Goal: Task Accomplishment & Management: Manage account settings

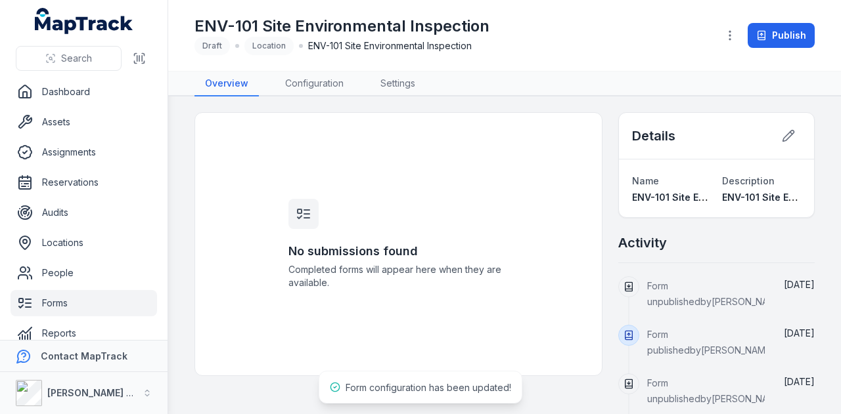
scroll to position [16, 0]
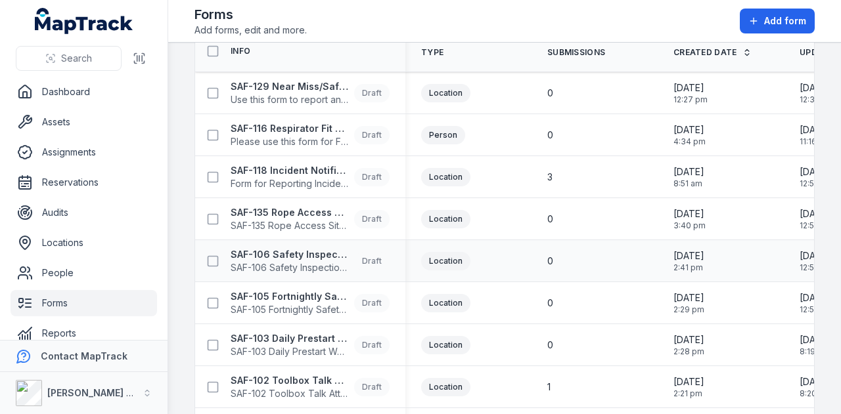
scroll to position [57, 0]
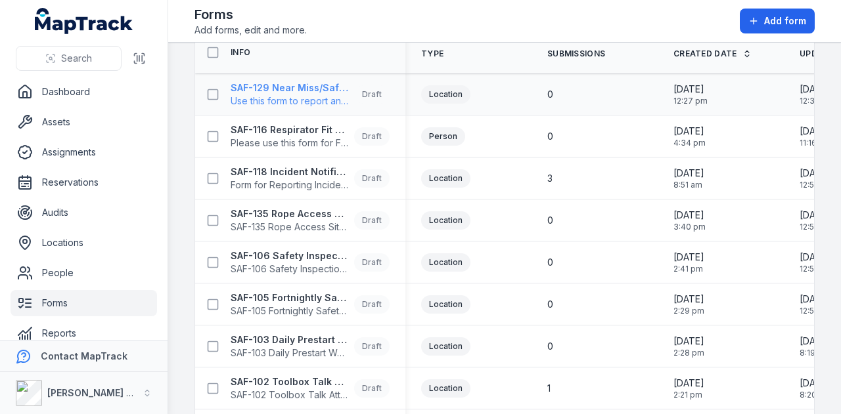
click at [317, 82] on strong "SAF-129 Near Miss/Safety Concern/Environmental Concern Form" at bounding box center [290, 87] width 118 height 13
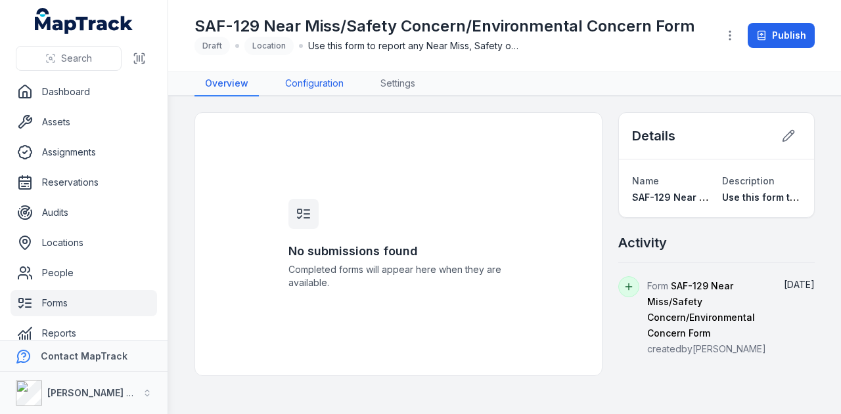
click at [304, 76] on link "Configuration" at bounding box center [314, 84] width 79 height 25
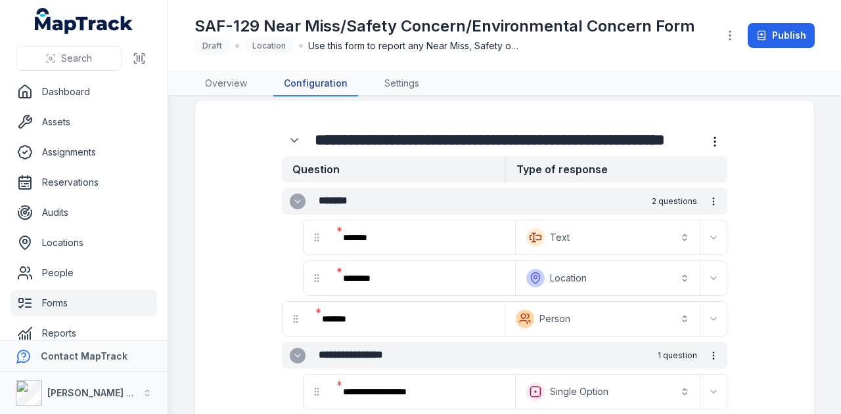
scroll to position [9, 0]
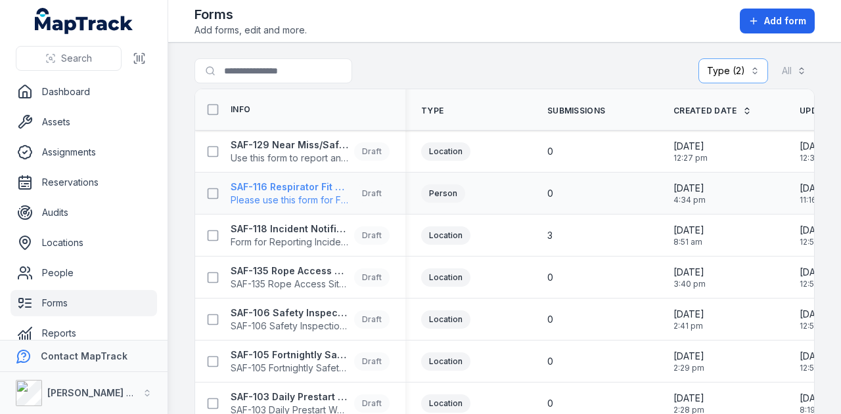
click at [322, 182] on strong "SAF-116 Respirator Fit Test - Silica and Asbestos Awareness" at bounding box center [290, 187] width 118 height 13
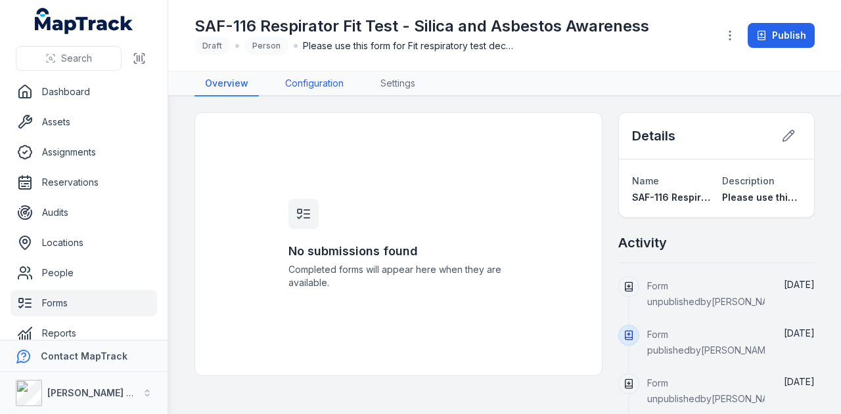
click at [310, 77] on link "Configuration" at bounding box center [314, 84] width 79 height 25
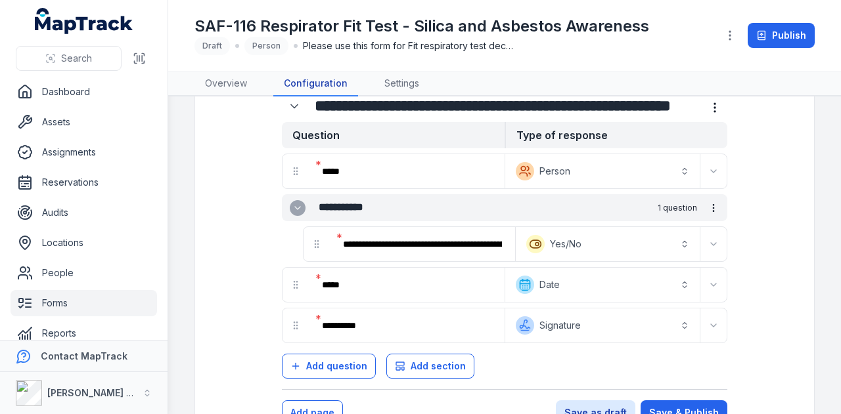
scroll to position [51, 0]
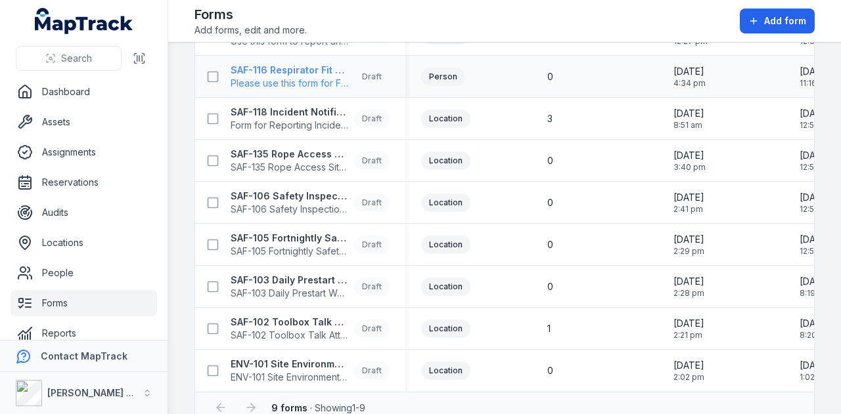
scroll to position [141, 0]
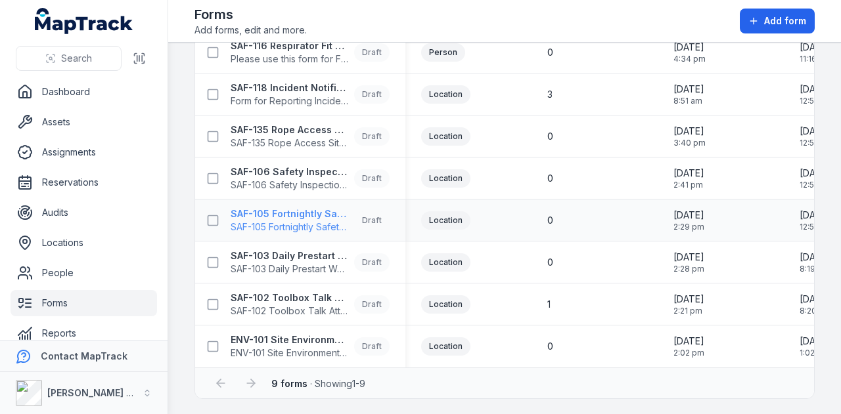
click at [313, 215] on strong "SAF-105 Fortnightly Safety Inspection (Yard)" at bounding box center [290, 214] width 118 height 13
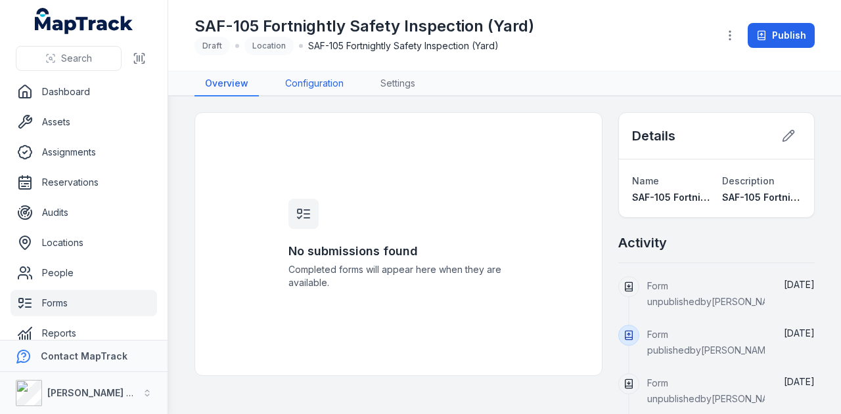
click at [315, 86] on link "Configuration" at bounding box center [314, 84] width 79 height 25
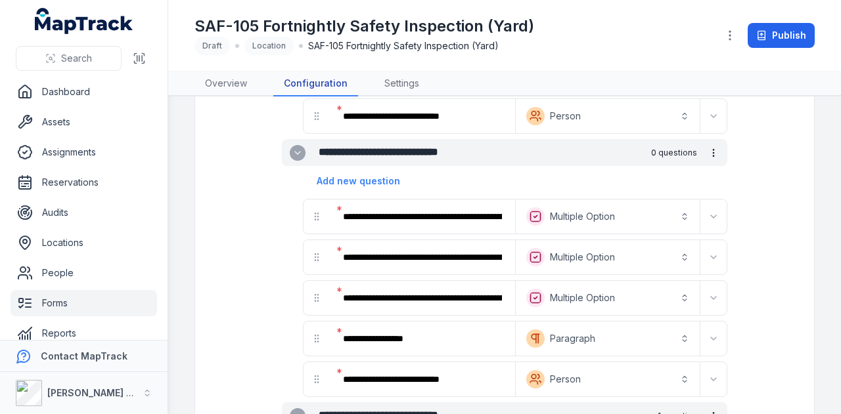
scroll to position [4239, 0]
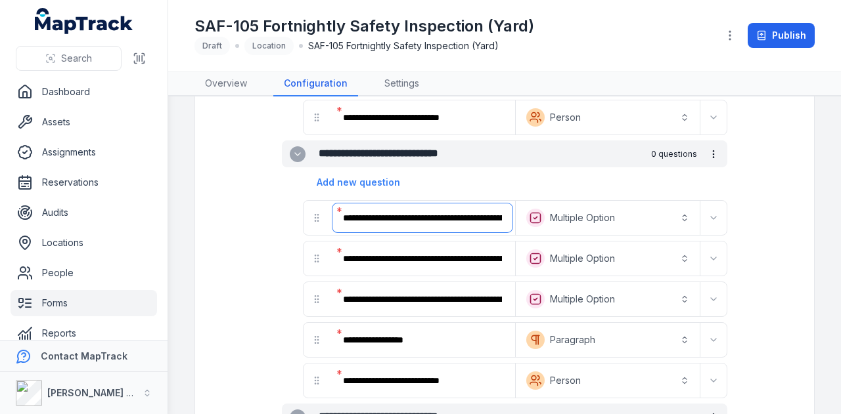
click at [475, 204] on input "**********" at bounding box center [422, 218] width 180 height 29
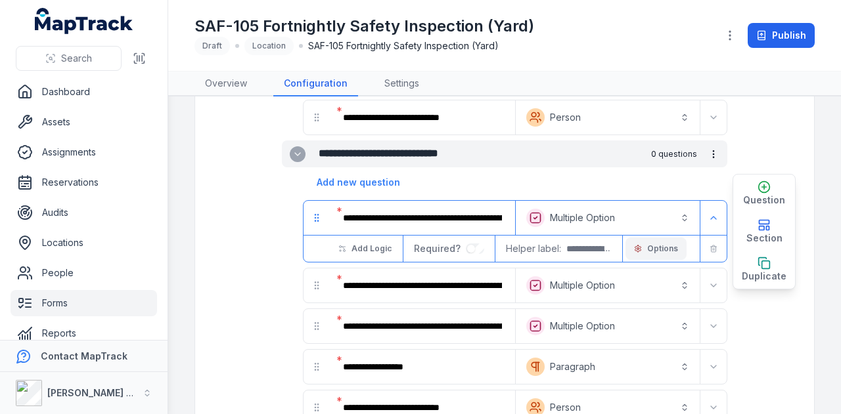
click at [665, 238] on button "Options" at bounding box center [655, 249] width 61 height 22
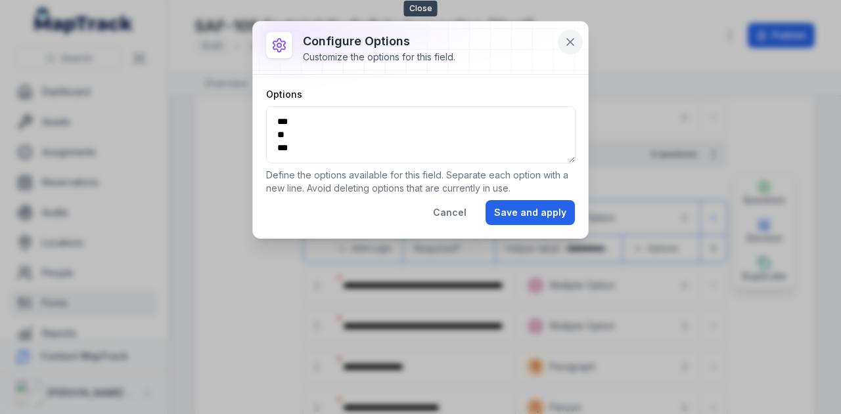
click at [567, 49] on button at bounding box center [570, 42] width 25 height 25
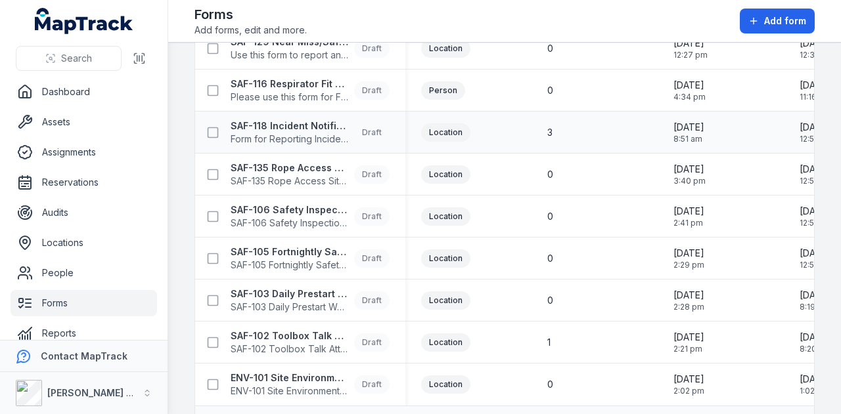
scroll to position [144, 0]
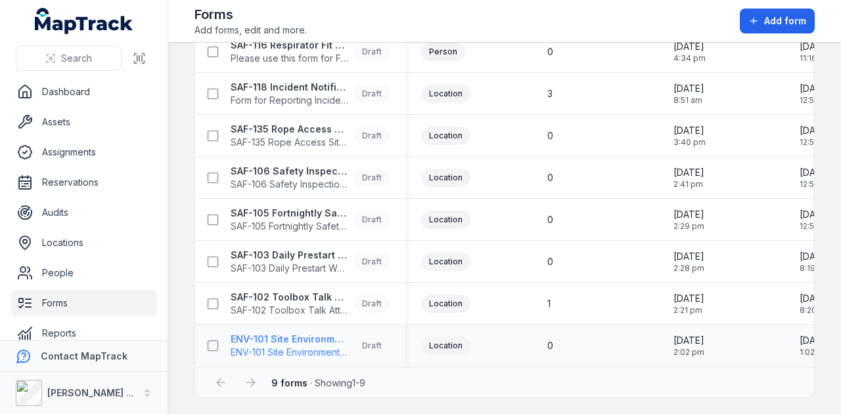
click at [327, 339] on strong "ENV-101 Site Environmental Inspection" at bounding box center [290, 339] width 118 height 13
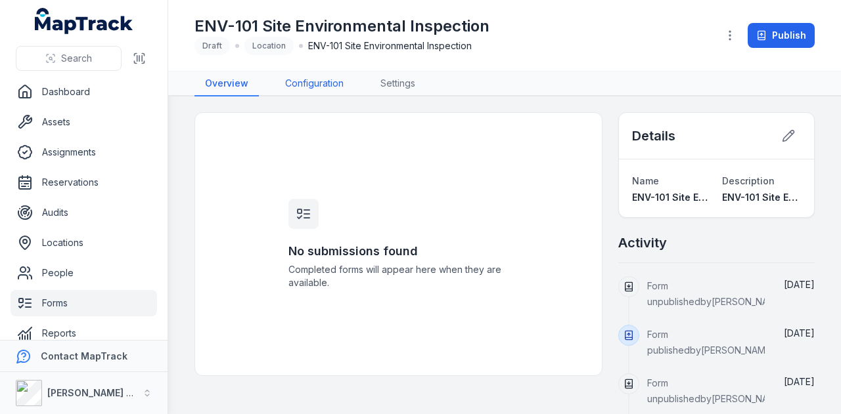
click at [321, 81] on link "Configuration" at bounding box center [314, 84] width 79 height 25
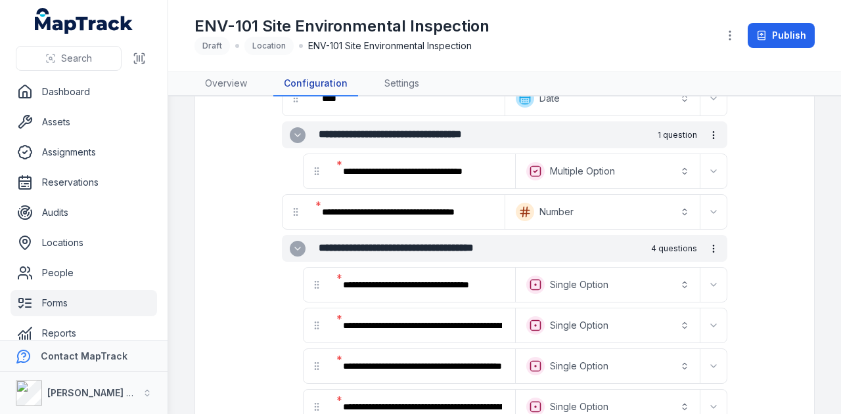
scroll to position [242, 0]
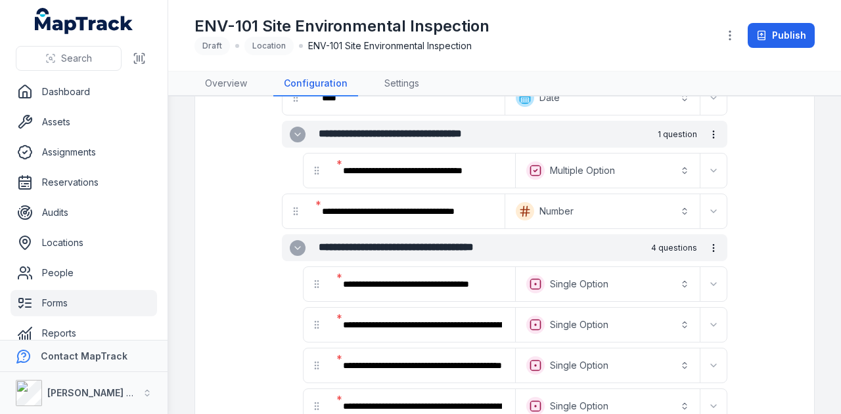
click at [449, 273] on input "**********" at bounding box center [422, 284] width 180 height 29
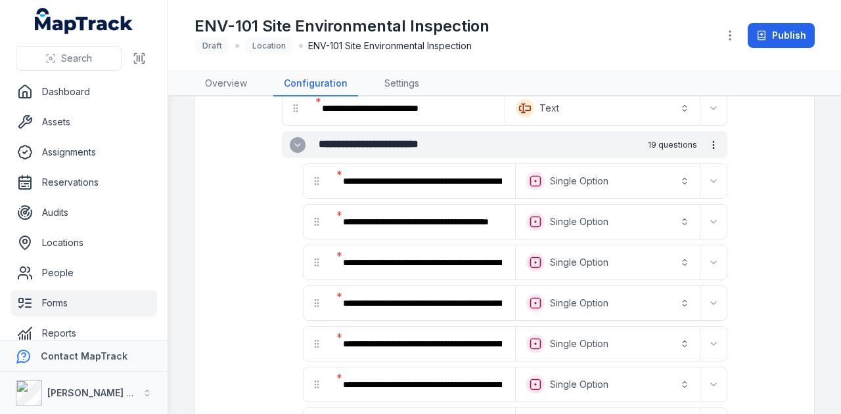
scroll to position [651, 0]
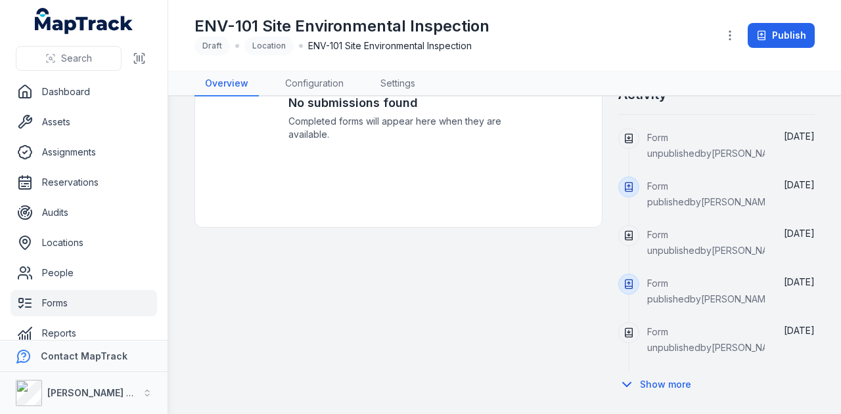
scroll to position [146, 0]
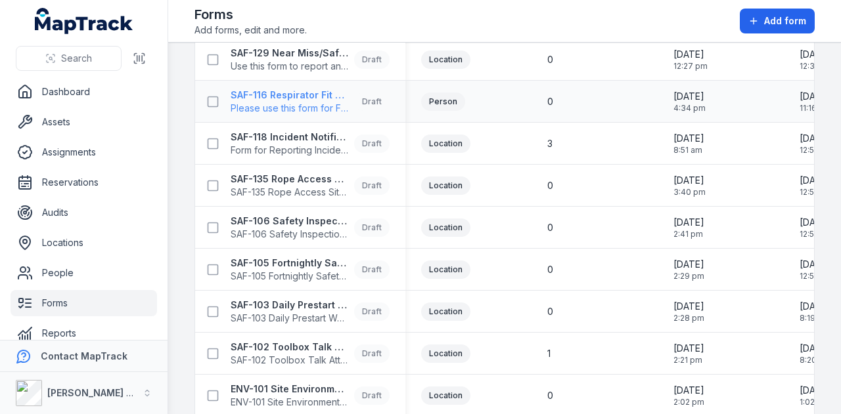
scroll to position [93, 0]
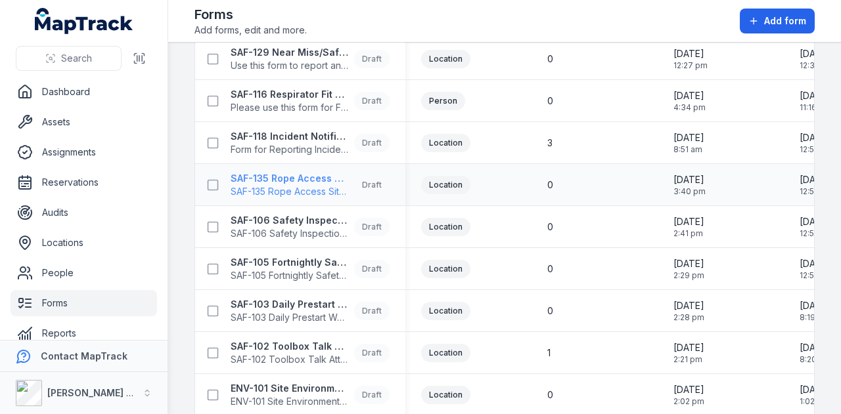
click at [320, 182] on strong "SAF-135 Rope Access Site Inspection" at bounding box center [290, 178] width 118 height 13
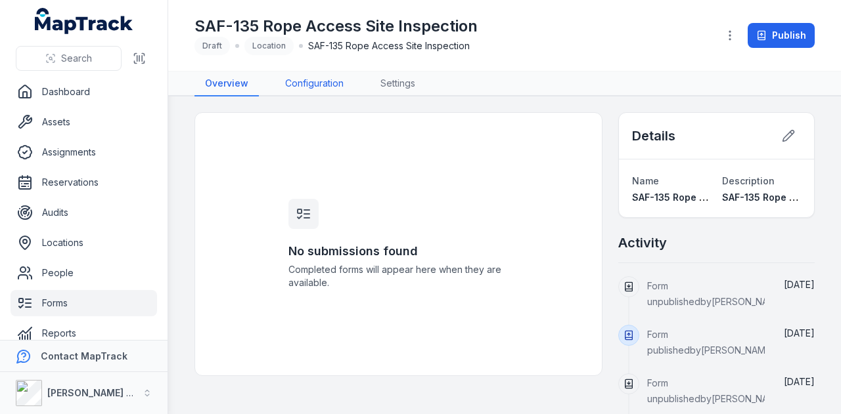
click at [310, 93] on link "Configuration" at bounding box center [314, 84] width 79 height 25
click at [121, 101] on link "Dashboard" at bounding box center [84, 92] width 146 height 26
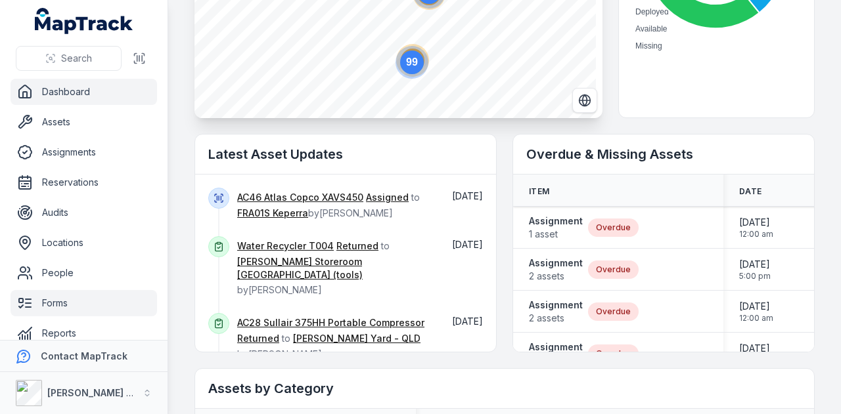
scroll to position [74, 0]
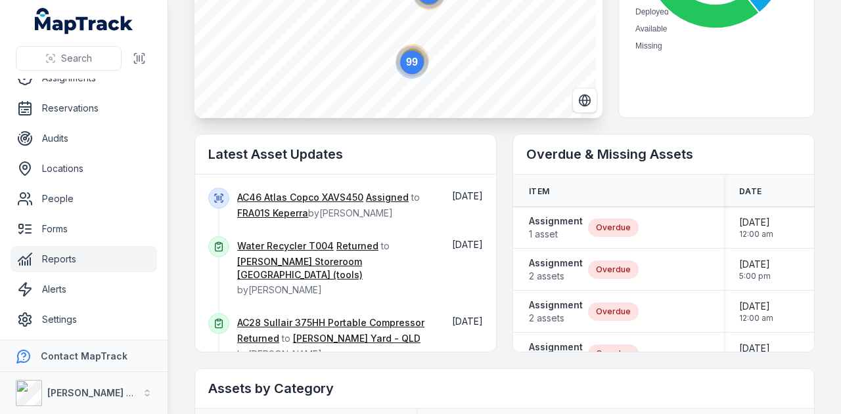
click at [80, 266] on link "Reports" at bounding box center [84, 259] width 146 height 26
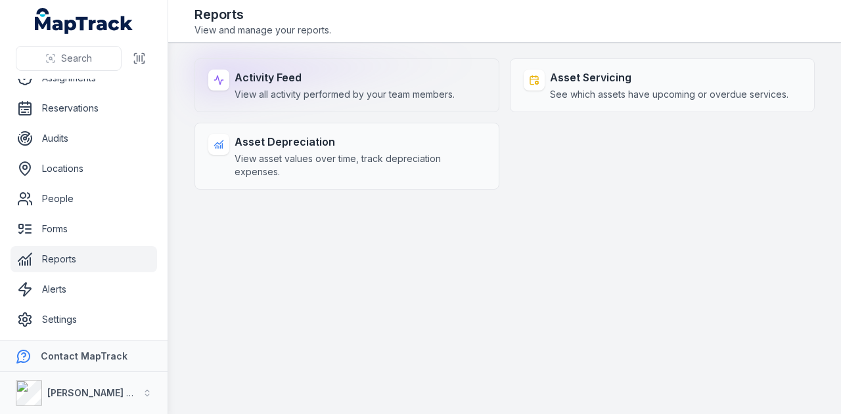
click at [320, 66] on div "Activity Feed View all activity performed by your team members." at bounding box center [346, 85] width 305 height 54
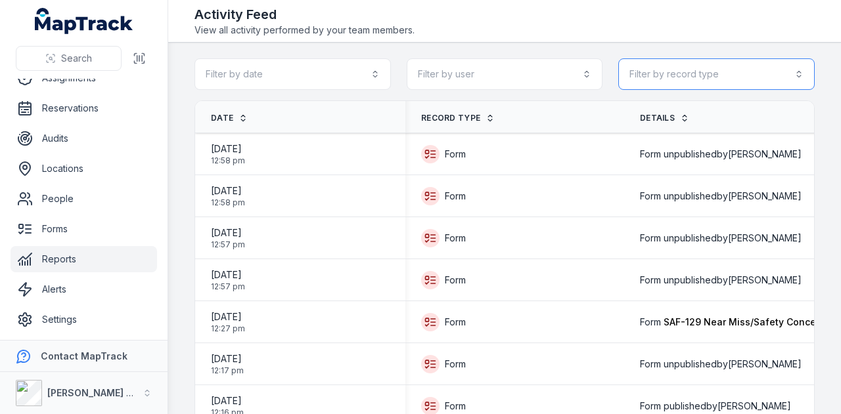
click at [742, 74] on button "Filter by record type" at bounding box center [716, 74] width 196 height 32
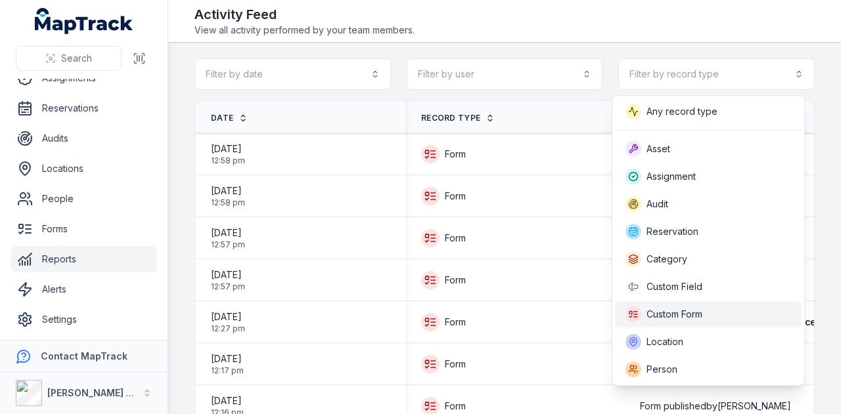
click at [720, 311] on div "Custom Form" at bounding box center [708, 315] width 166 height 16
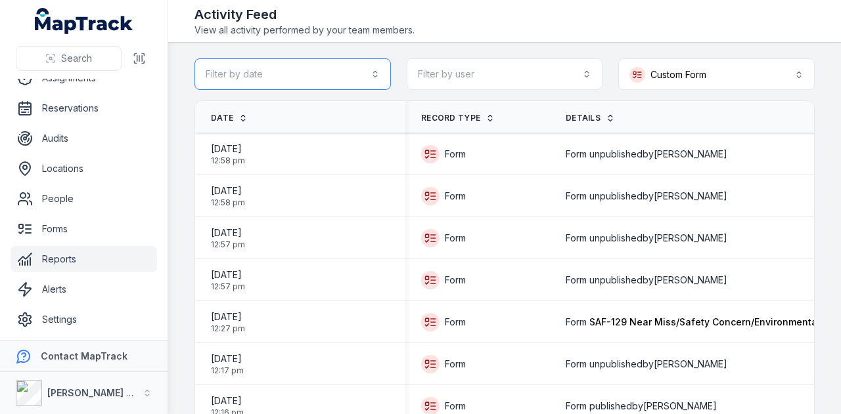
click at [300, 79] on button "Filter by date" at bounding box center [292, 74] width 196 height 32
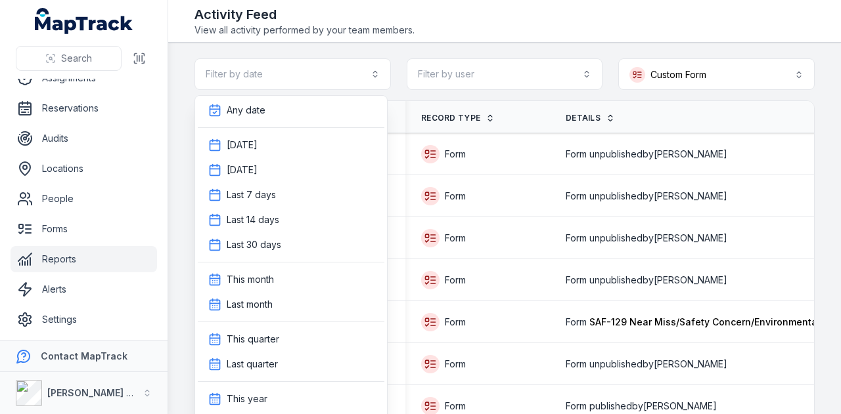
drag, startPoint x: 810, startPoint y: 116, endPoint x: 834, endPoint y: 96, distance: 30.8
click at [810, 116] on main "**********" at bounding box center [504, 229] width 673 height 372
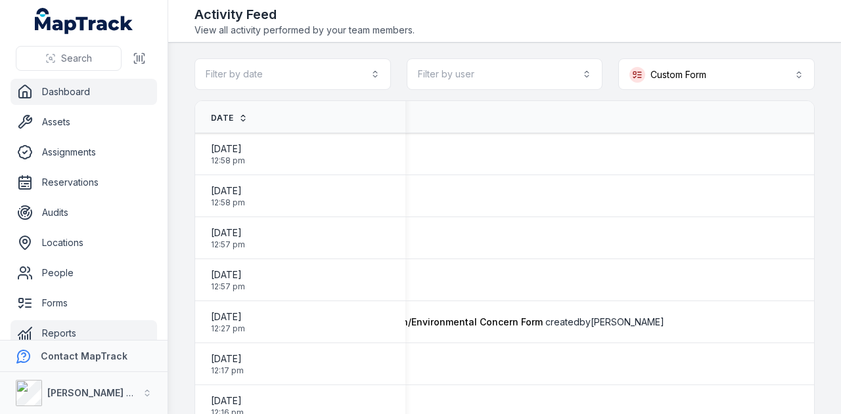
click at [110, 87] on link "Dashboard" at bounding box center [84, 92] width 146 height 26
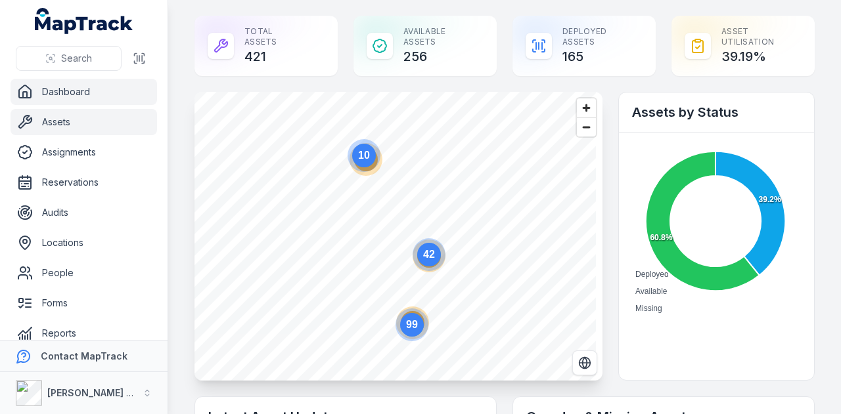
click at [128, 122] on link "Assets" at bounding box center [84, 122] width 146 height 26
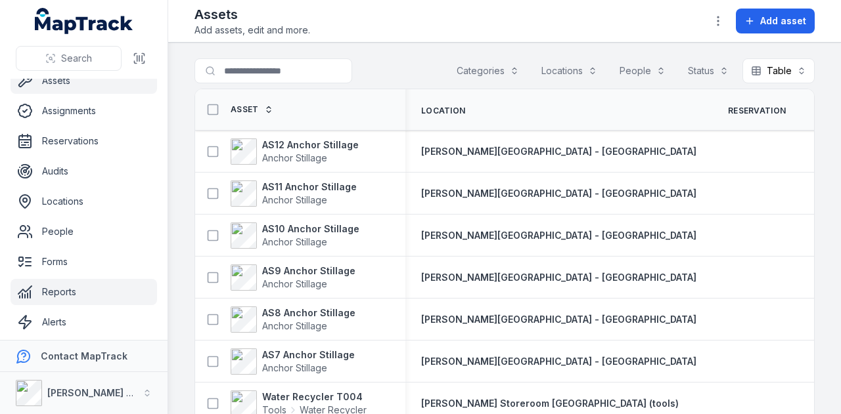
scroll to position [74, 0]
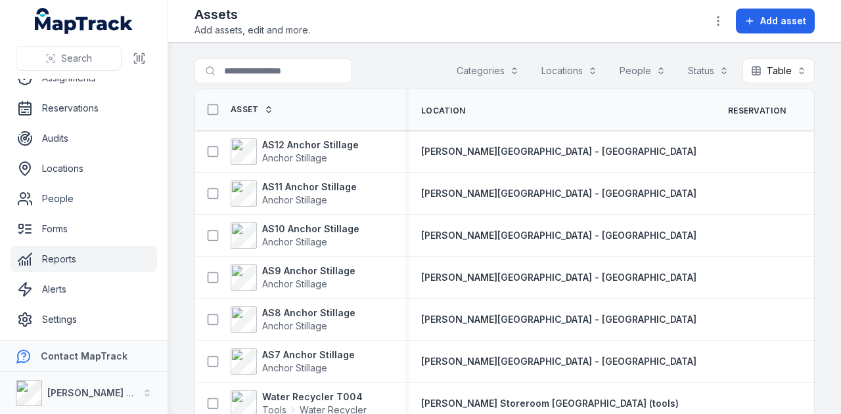
click at [79, 258] on link "Reports" at bounding box center [84, 259] width 146 height 26
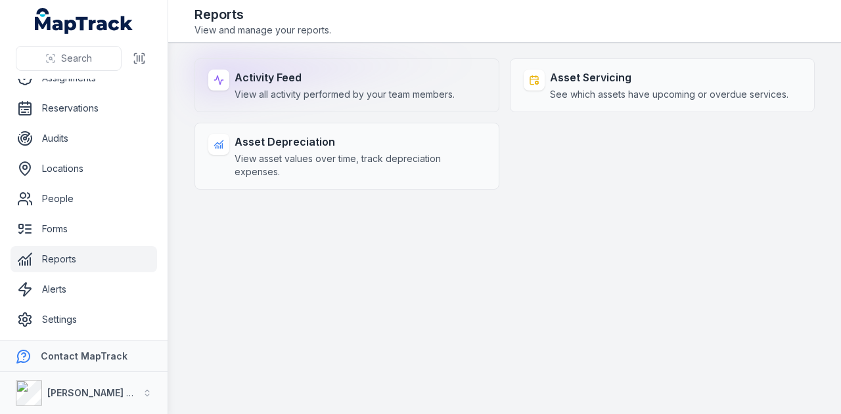
click at [257, 88] on span "View all activity performed by your team members." at bounding box center [344, 94] width 220 height 13
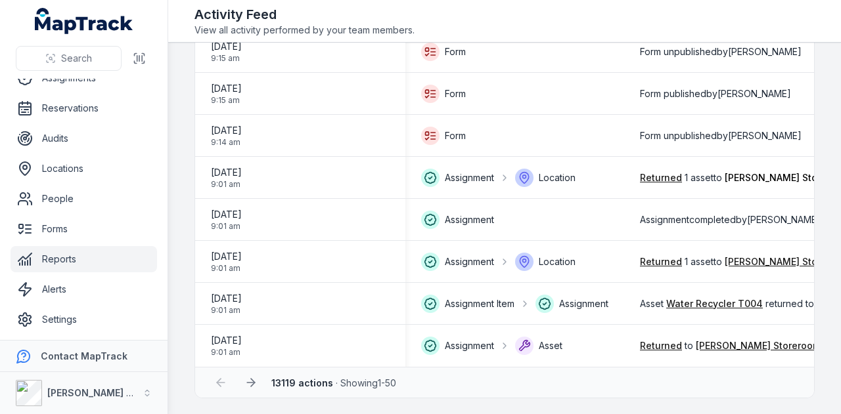
click at [58, 258] on link "Reports" at bounding box center [84, 259] width 146 height 26
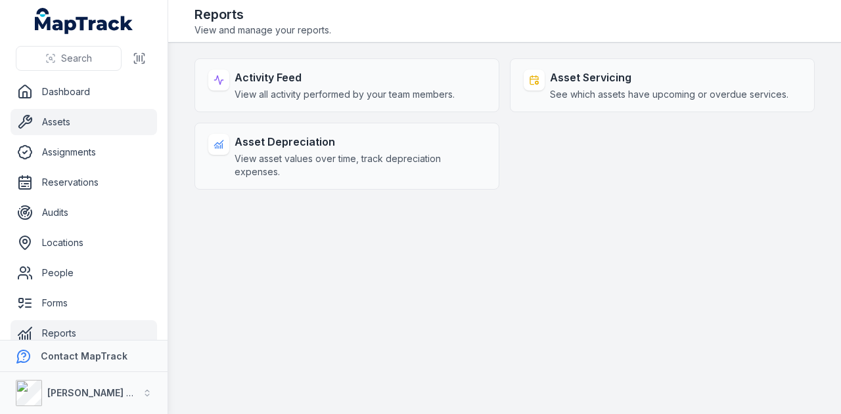
click at [91, 117] on link "Assets" at bounding box center [84, 122] width 146 height 26
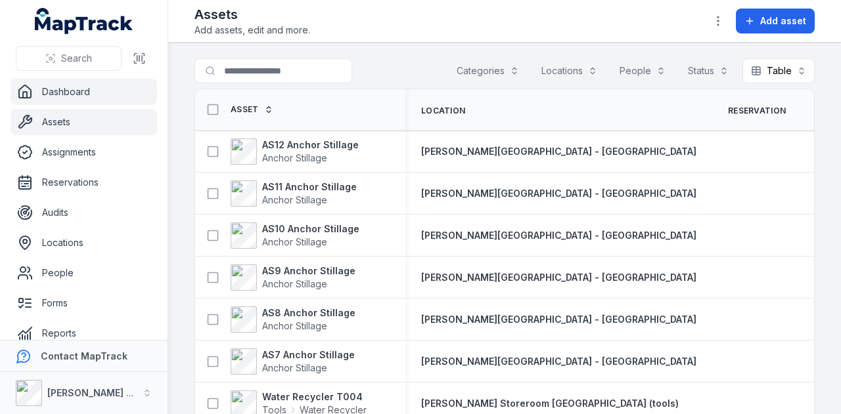
click at [59, 95] on link "Dashboard" at bounding box center [84, 92] width 146 height 26
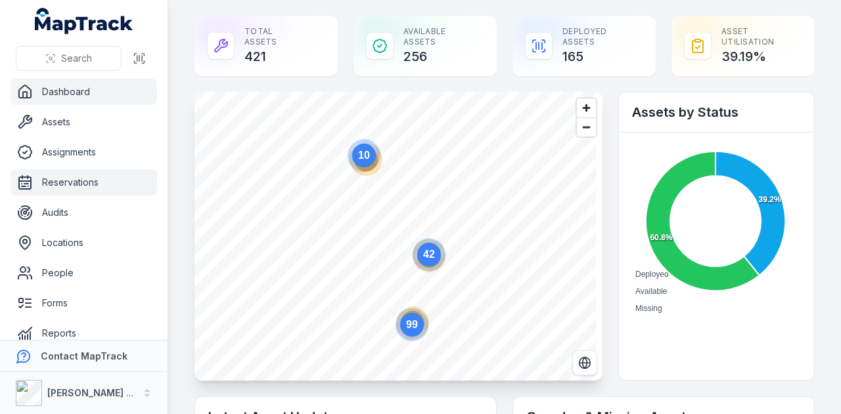
click at [70, 189] on link "Reservations" at bounding box center [84, 182] width 146 height 26
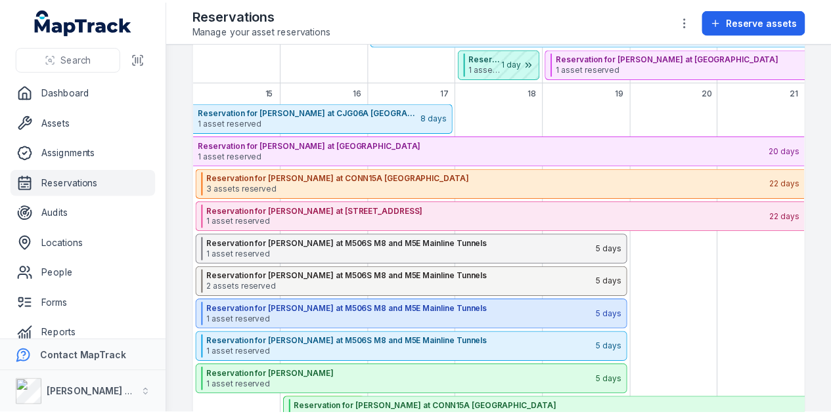
scroll to position [263, 0]
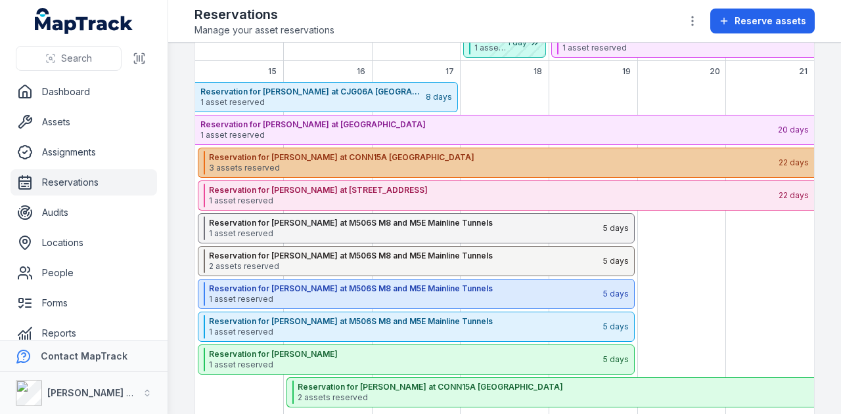
click at [423, 163] on span "3 assets reserved" at bounding box center [493, 168] width 568 height 11
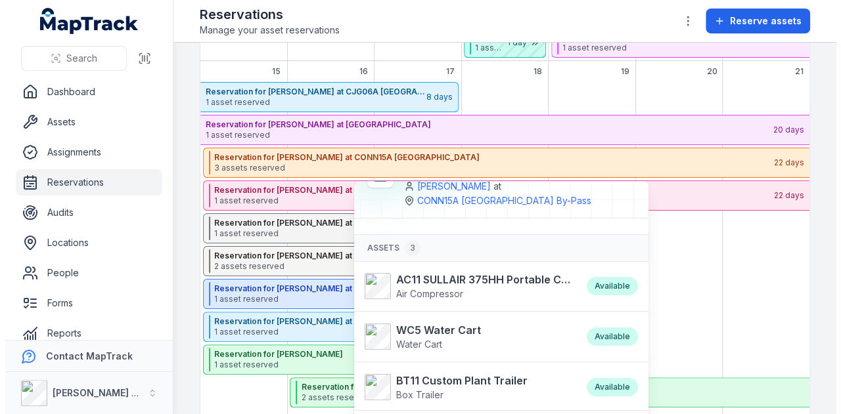
scroll to position [51, 0]
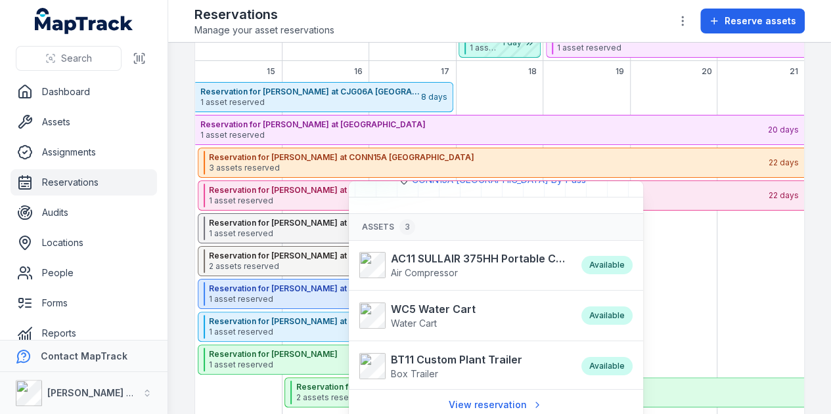
click at [740, 283] on div "September 2025" at bounding box center [760, 263] width 87 height 362
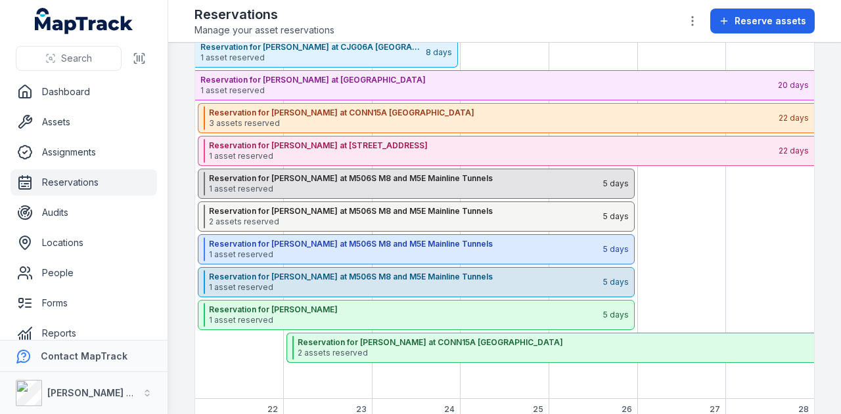
scroll to position [328, 0]
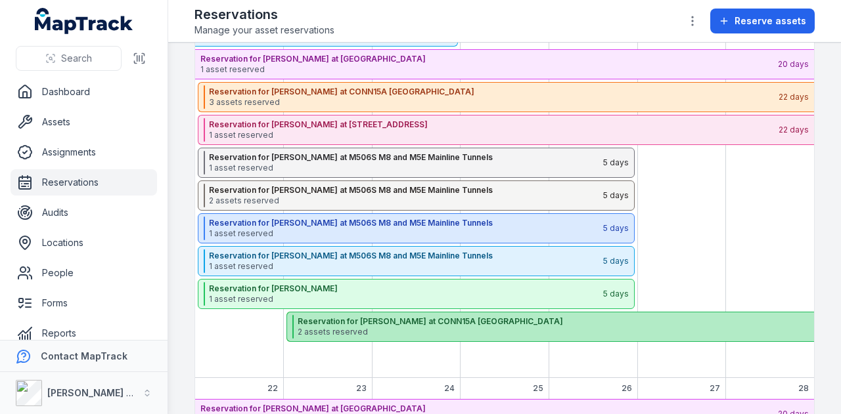
click at [462, 322] on strong "Reservation for [PERSON_NAME] at CONN15A [GEOGRAPHIC_DATA]" at bounding box center [582, 322] width 569 height 11
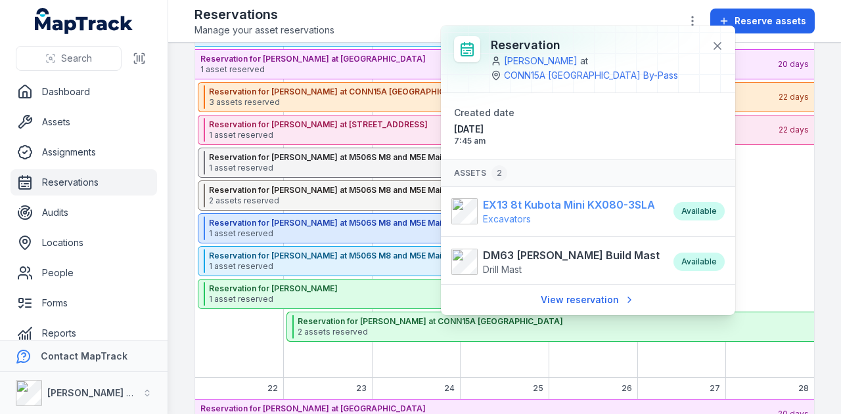
scroll to position [0, 0]
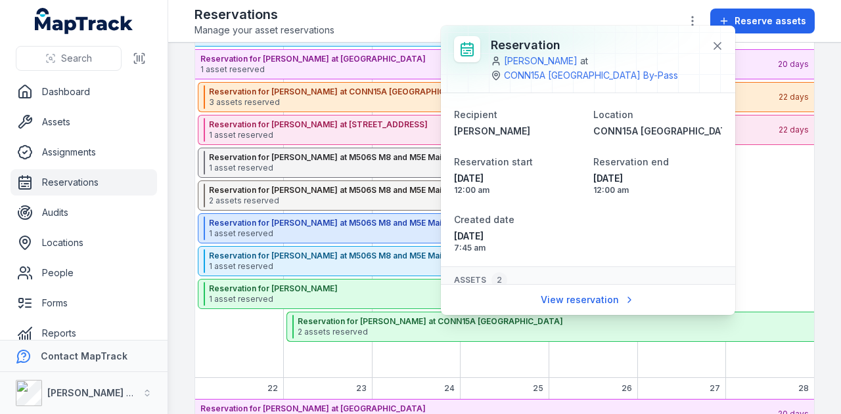
click at [239, 330] on div "September 2025" at bounding box center [239, 197] width 89 height 362
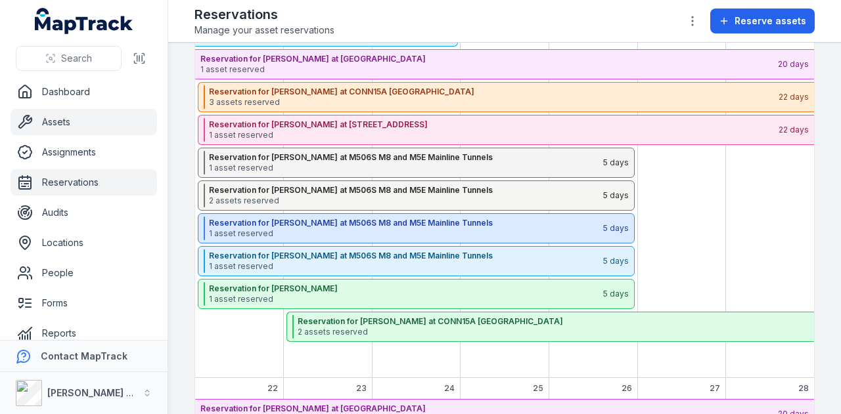
click at [80, 129] on link "Assets" at bounding box center [84, 122] width 146 height 26
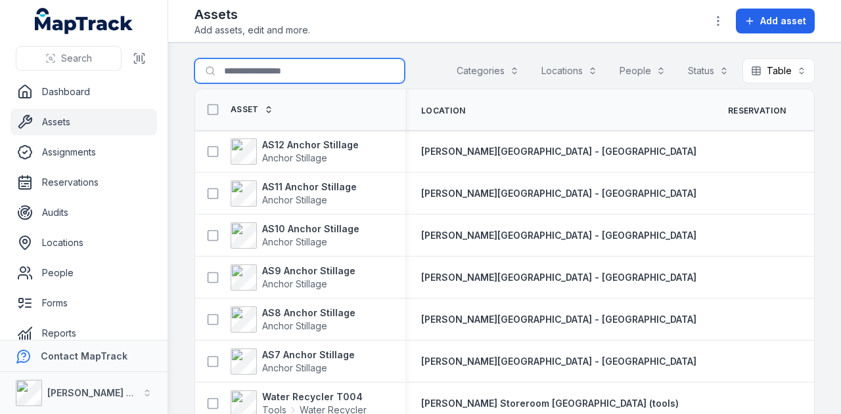
click at [274, 68] on input "Search for assets" at bounding box center [299, 70] width 210 height 25
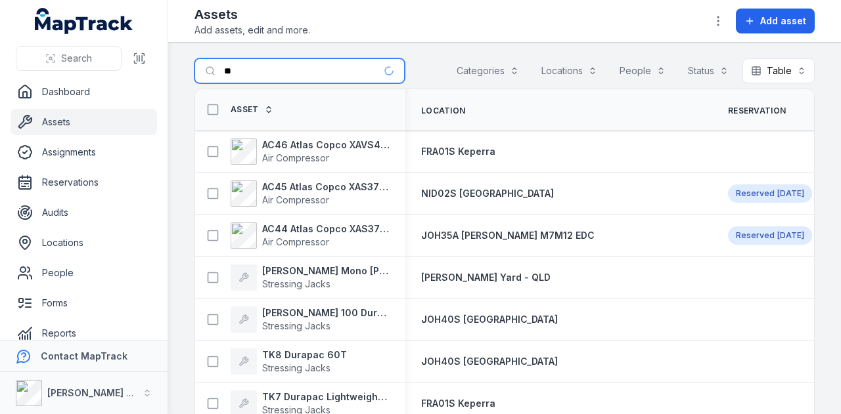
type input "*"
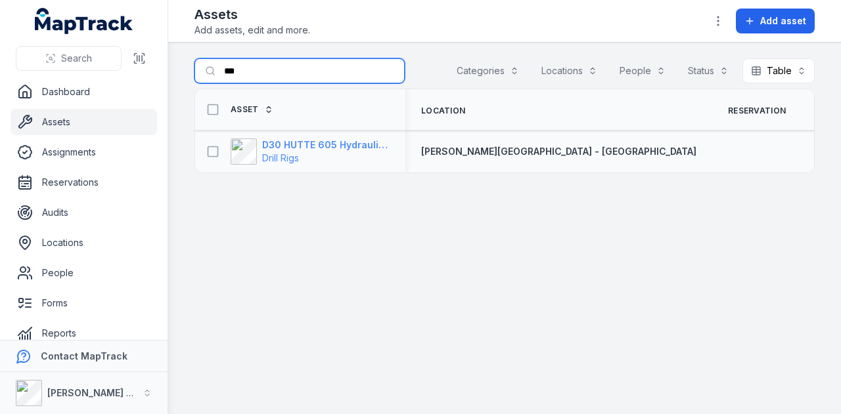
type input "***"
click at [361, 142] on strong "D30 HUTTE 605 Hydraulic Drill Rig" at bounding box center [325, 145] width 127 height 13
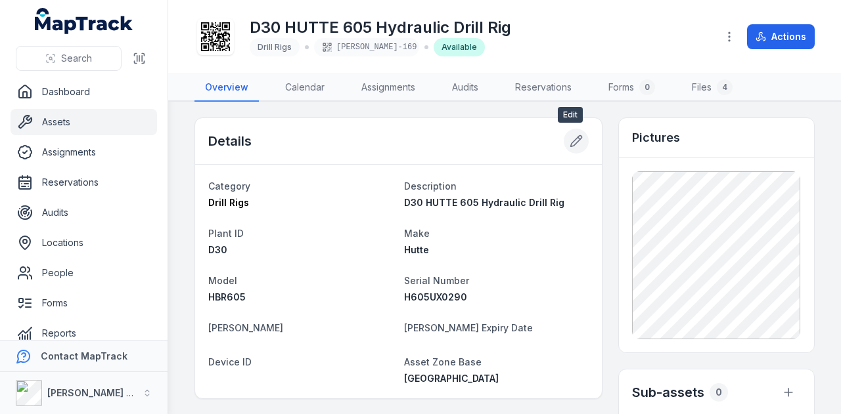
click at [563, 140] on button at bounding box center [575, 141] width 25 height 25
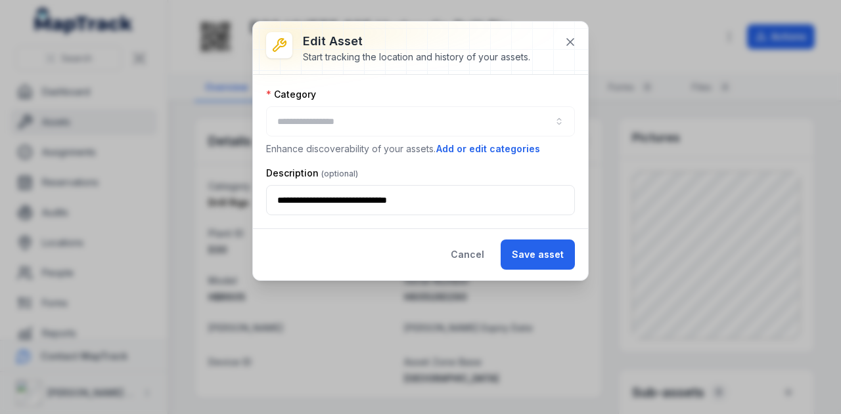
type input "**********"
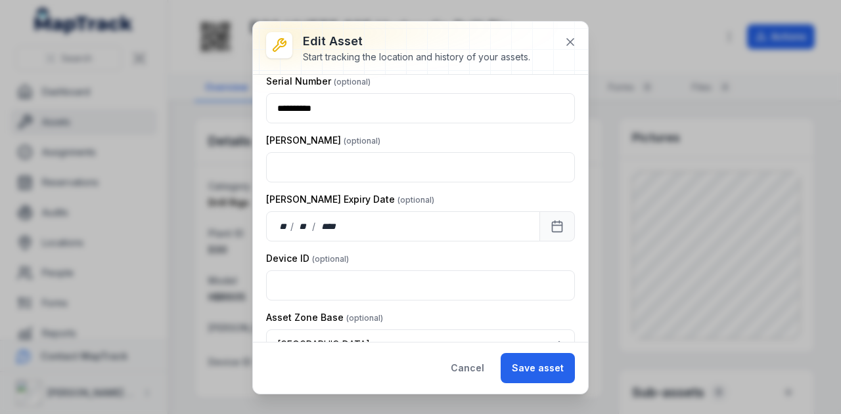
scroll to position [353, 0]
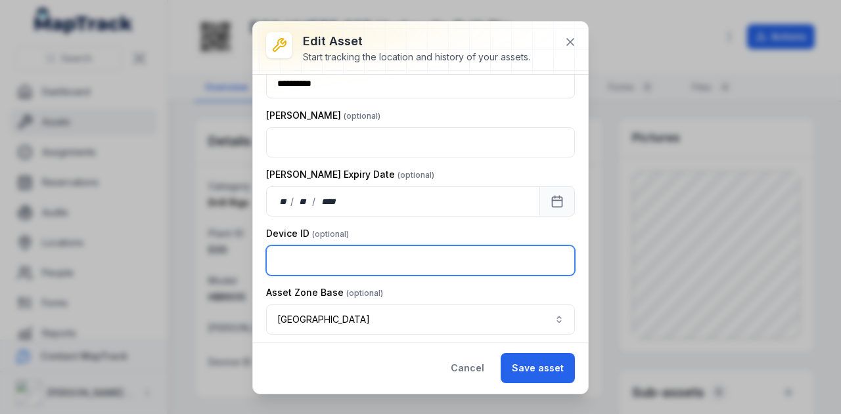
click at [307, 252] on input "text" at bounding box center [420, 261] width 309 height 30
type input "******"
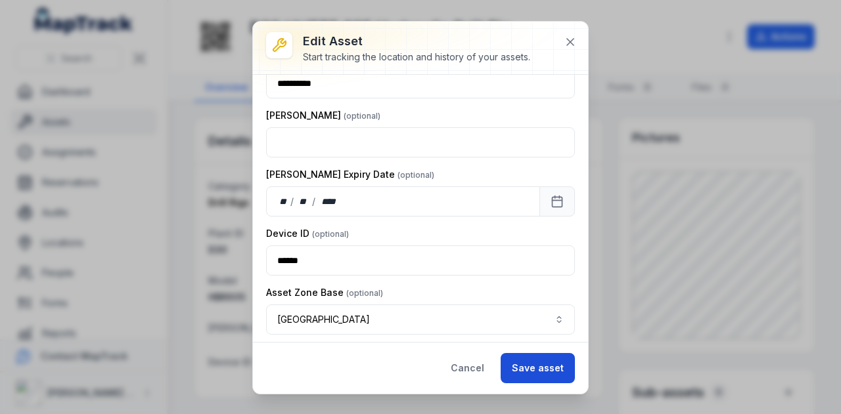
click at [547, 382] on button "Save asset" at bounding box center [537, 368] width 74 height 30
